Goal: Information Seeking & Learning: Find specific fact

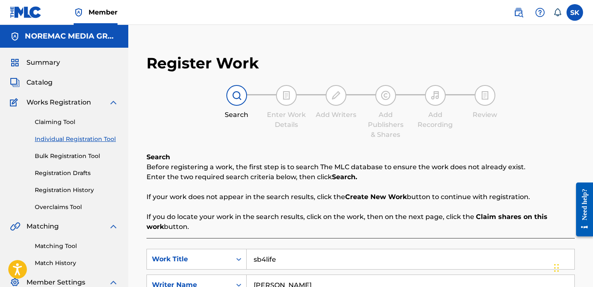
click at [31, 80] on span "Catalog" at bounding box center [39, 82] width 26 height 10
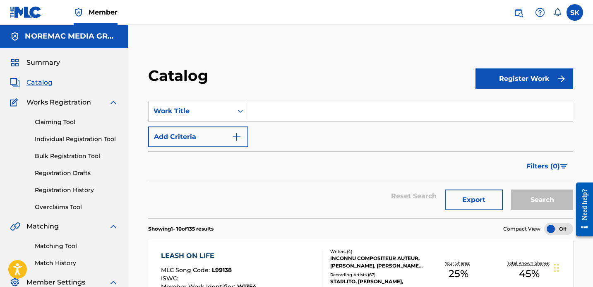
click at [74, 135] on link "Individual Registration Tool" at bounding box center [77, 139] width 84 height 9
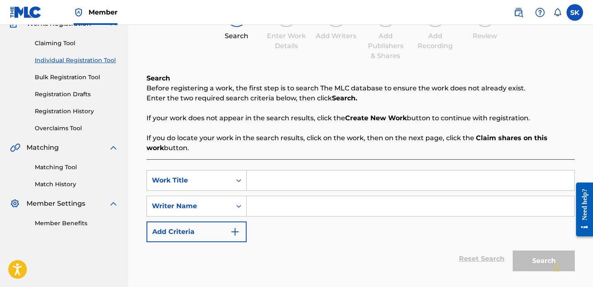
scroll to position [140, 0]
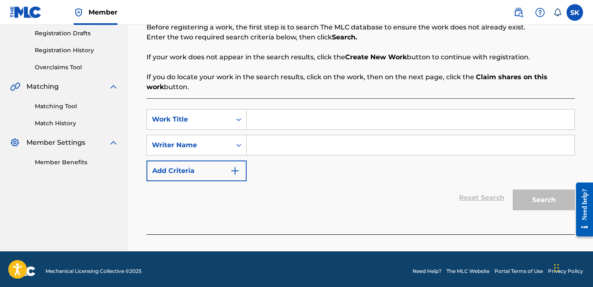
click at [288, 127] on input "Search Form" at bounding box center [411, 119] width 328 height 20
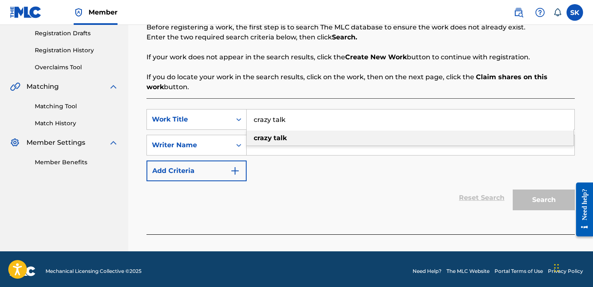
type input "crazy talk"
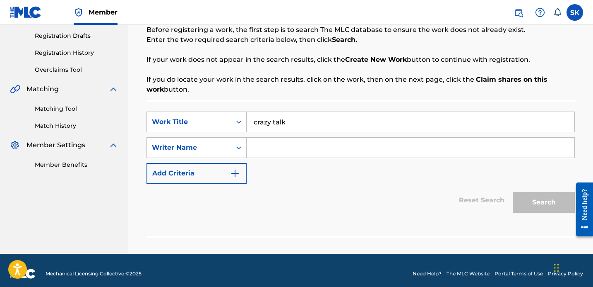
scroll to position [0, 0]
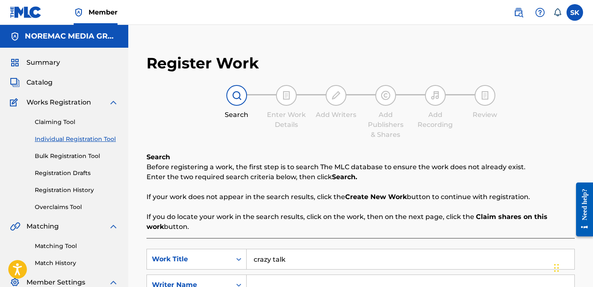
click at [41, 84] on span "Catalog" at bounding box center [39, 82] width 26 height 10
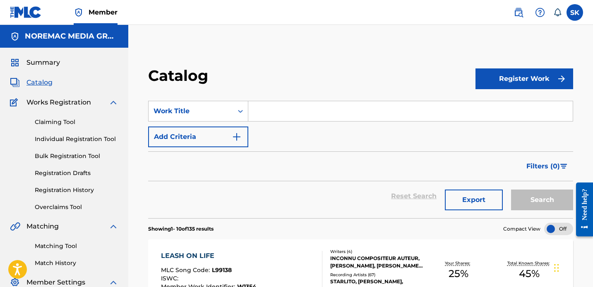
click at [267, 116] on input "Search Form" at bounding box center [410, 111] width 325 height 20
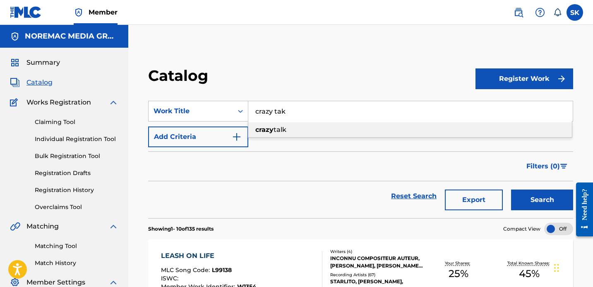
click at [511, 189] on button "Search" at bounding box center [542, 199] width 62 height 21
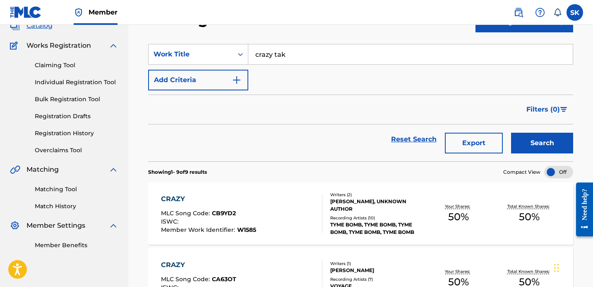
scroll to position [56, 0]
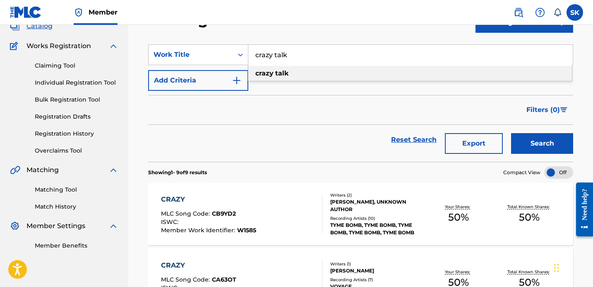
click at [328, 75] on div "crazy talk" at bounding box center [410, 73] width 324 height 15
click at [537, 145] on button "Search" at bounding box center [542, 143] width 62 height 21
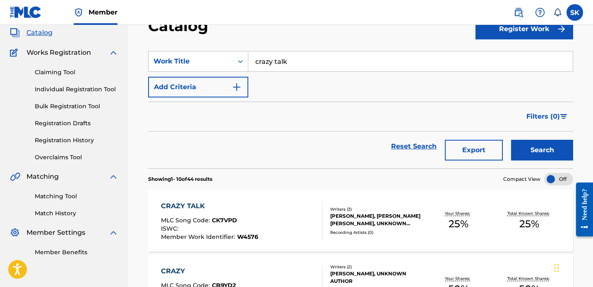
scroll to position [39, 0]
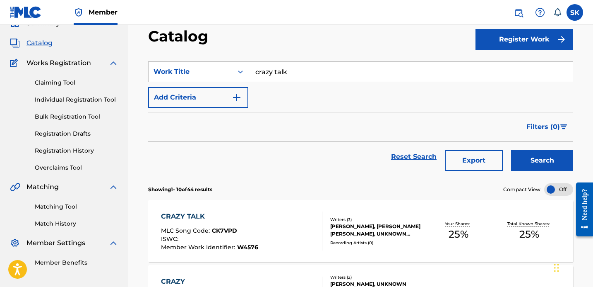
click at [311, 78] on input "crazy talk" at bounding box center [410, 72] width 325 height 20
click at [511, 150] on button "Search" at bounding box center [542, 160] width 62 height 21
click at [312, 78] on input "down in [US_STATE]" at bounding box center [410, 72] width 325 height 20
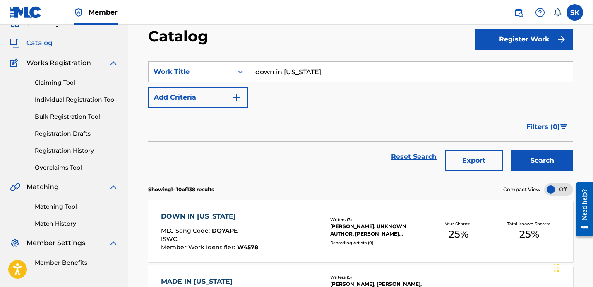
click at [312, 78] on input "down in [US_STATE]" at bounding box center [410, 72] width 325 height 20
click at [511, 150] on button "Search" at bounding box center [542, 160] width 62 height 21
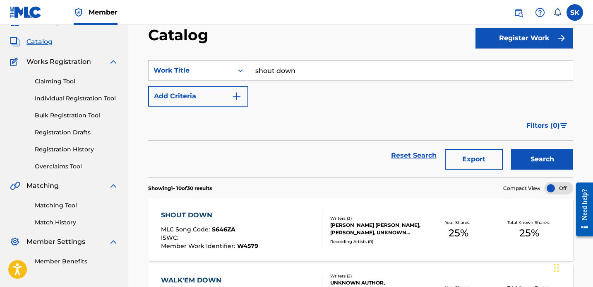
scroll to position [0, 0]
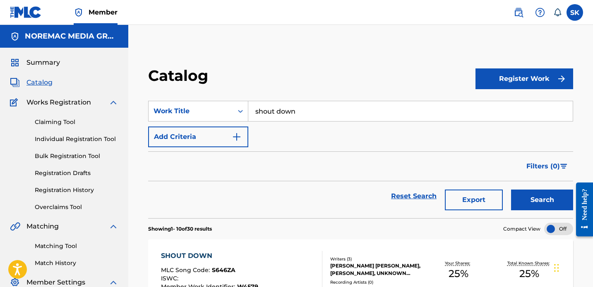
click at [290, 109] on input "shout down" at bounding box center [410, 111] width 325 height 20
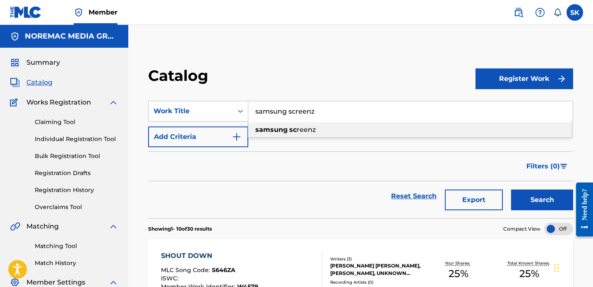
click at [511, 189] on button "Search" at bounding box center [542, 199] width 62 height 21
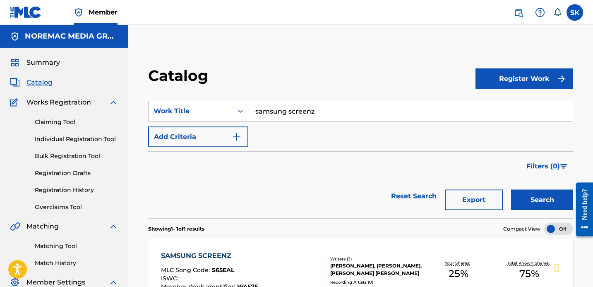
click at [321, 112] on input "samsung screenz" at bounding box center [410, 111] width 325 height 20
click at [511, 189] on button "Search" at bounding box center [542, 199] width 62 height 21
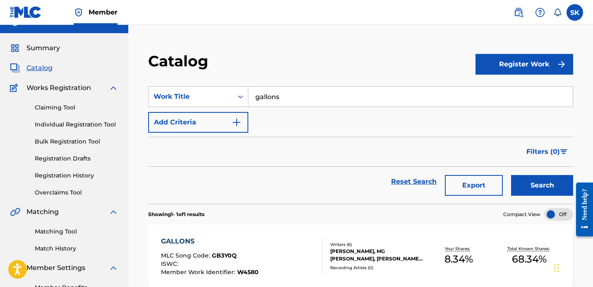
scroll to position [14, 0]
click at [326, 103] on input "gallons" at bounding box center [410, 97] width 325 height 20
click at [511, 175] on button "Search" at bounding box center [542, 185] width 62 height 21
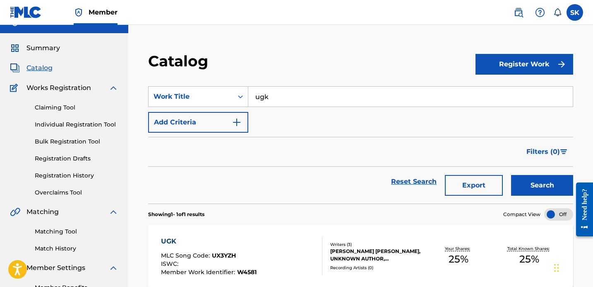
click at [330, 99] on input "ugk" at bounding box center [410, 97] width 325 height 20
click at [511, 175] on button "Search" at bounding box center [542, 185] width 62 height 21
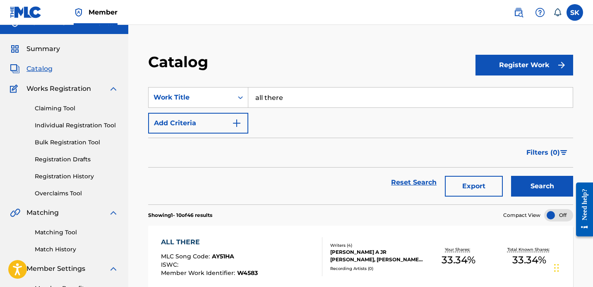
scroll to position [14, 0]
click at [335, 101] on input "all there" at bounding box center [410, 97] width 325 height 20
click at [511, 176] on button "Search" at bounding box center [542, 186] width 62 height 21
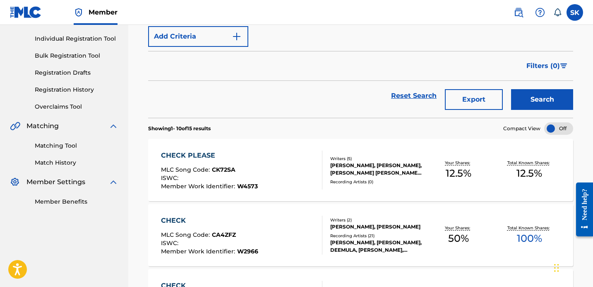
scroll to position [43, 0]
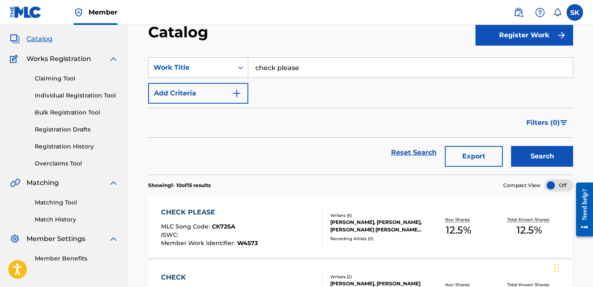
click at [294, 67] on input "check please" at bounding box center [410, 68] width 325 height 20
click at [511, 146] on button "Search" at bounding box center [542, 156] width 62 height 21
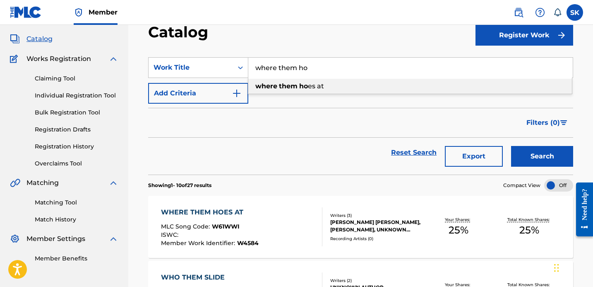
click at [295, 66] on input "where them ho" at bounding box center [410, 68] width 325 height 20
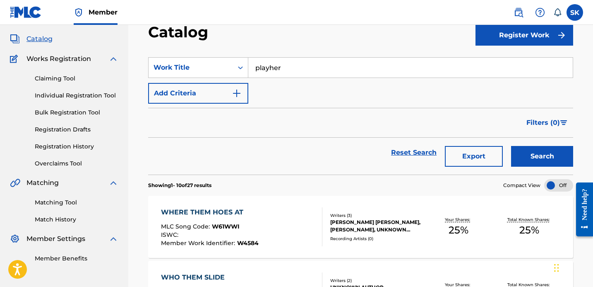
click at [511, 146] on button "Search" at bounding box center [542, 156] width 62 height 21
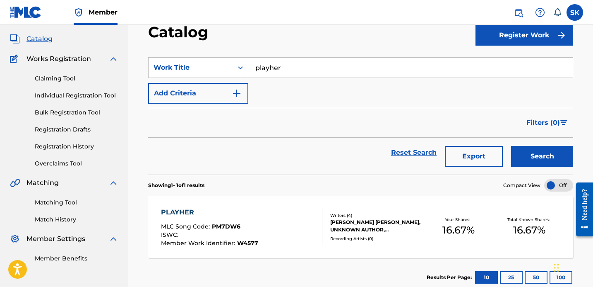
click at [408, 65] on input "playher" at bounding box center [410, 68] width 325 height 20
click at [511, 146] on button "Search" at bounding box center [542, 156] width 62 height 21
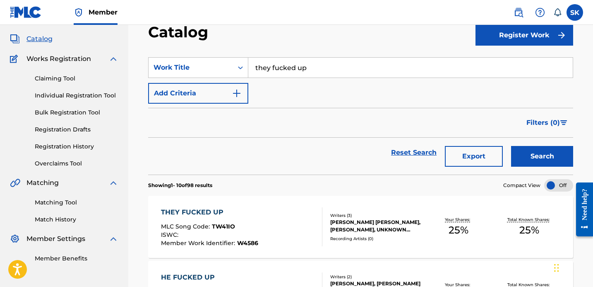
click at [301, 73] on input "they fucked up" at bounding box center [410, 68] width 325 height 20
click at [511, 146] on button "Search" at bounding box center [542, 156] width 62 height 21
click at [313, 70] on input "bad man" at bounding box center [410, 68] width 325 height 20
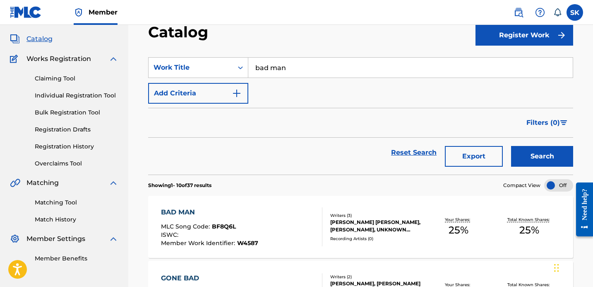
click at [313, 70] on input "bad man" at bounding box center [410, 68] width 325 height 20
click at [511, 146] on button "Search" at bounding box center [542, 156] width 62 height 21
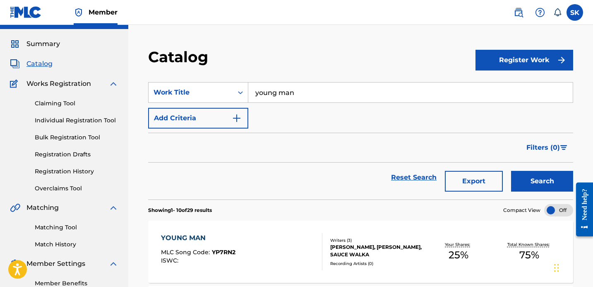
scroll to position [0, 0]
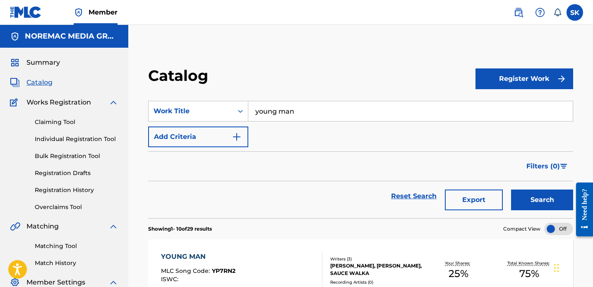
click at [326, 115] on input "young man" at bounding box center [410, 111] width 325 height 20
type input "fu"
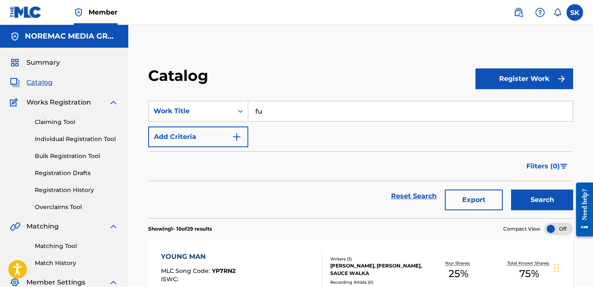
click at [511, 189] on button "Search" at bounding box center [542, 199] width 62 height 21
